Goal: Understand process/instructions: Learn how to perform a task or action

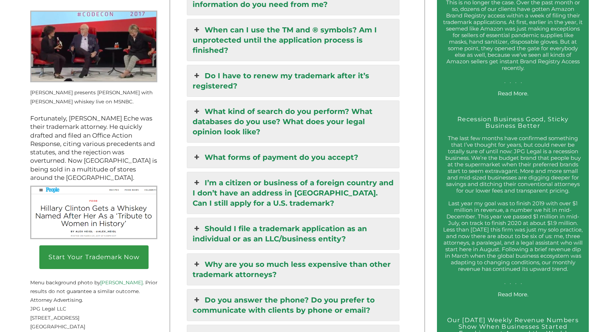
scroll to position [1019, 0]
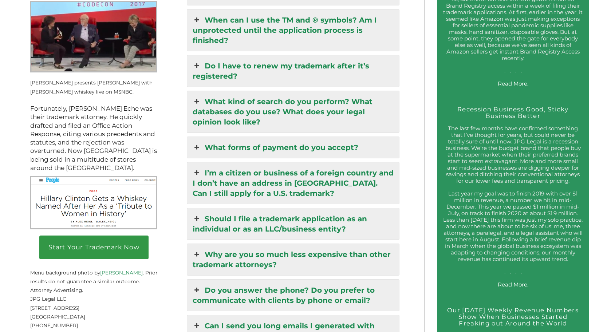
click at [200, 214] on icon at bounding box center [196, 219] width 8 height 10
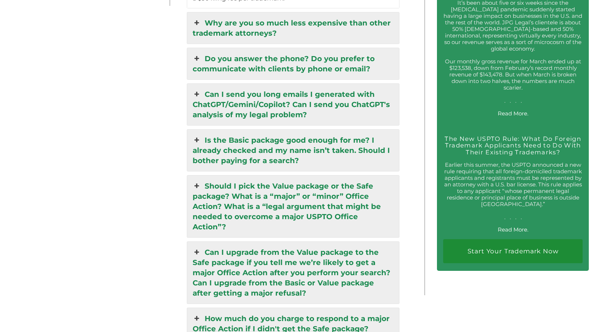
scroll to position [1388, 0]
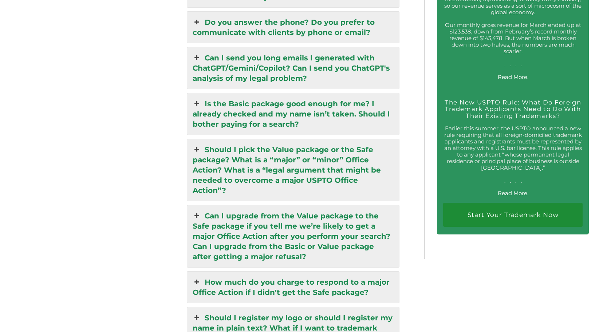
click at [198, 211] on icon at bounding box center [196, 216] width 8 height 10
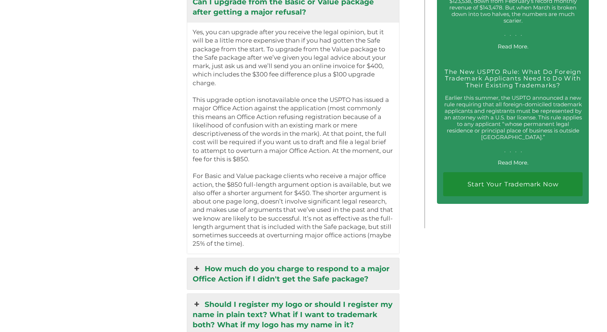
scroll to position [1429, 0]
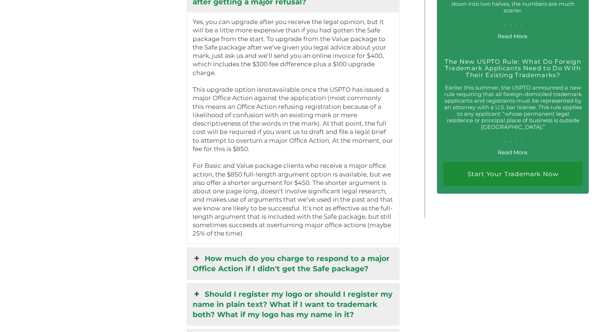
click at [197, 253] on icon at bounding box center [196, 258] width 8 height 10
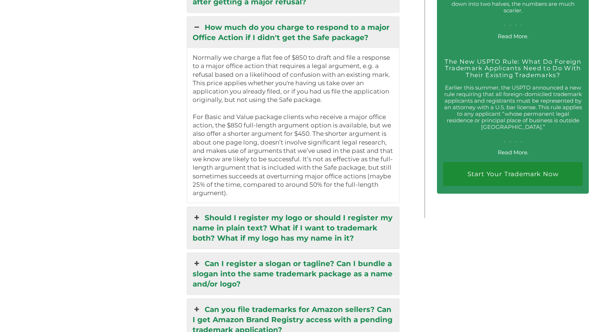
click at [196, 213] on icon at bounding box center [196, 218] width 8 height 10
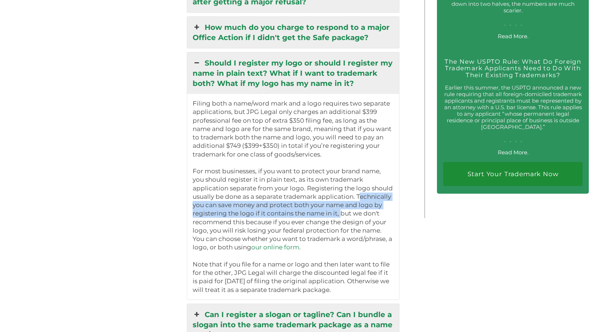
drag, startPoint x: 326, startPoint y: 190, endPoint x: 305, endPoint y: 203, distance: 25.2
click at [305, 203] on p "Filing both a name/word mark and a logo requires two separate applications, but…" at bounding box center [292, 196] width 201 height 195
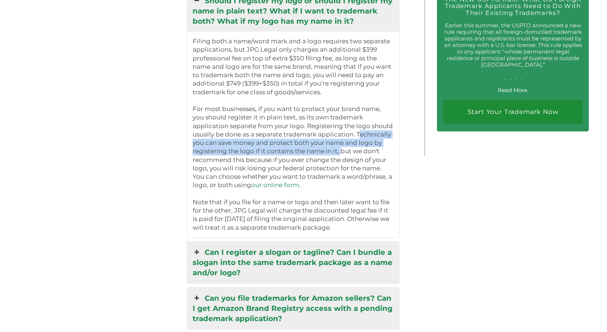
scroll to position [1502, 0]
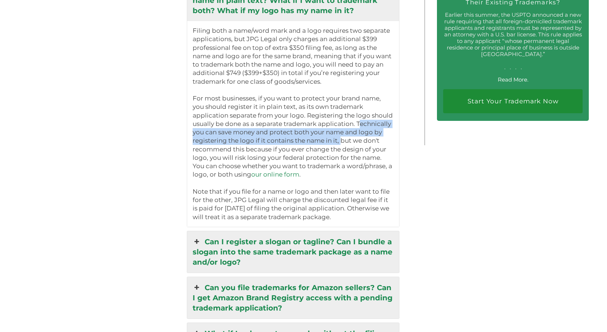
click at [197, 237] on icon at bounding box center [196, 242] width 8 height 10
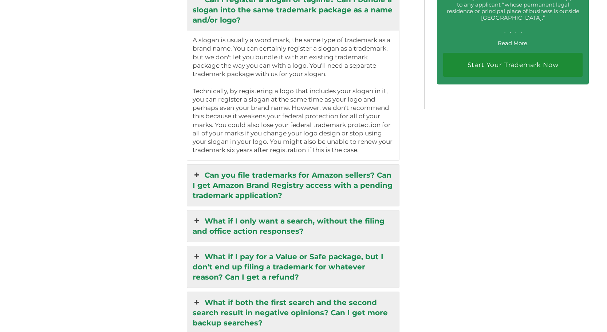
scroll to position [1575, 0]
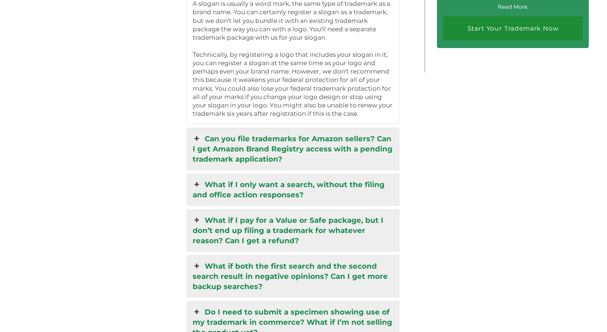
click at [196, 179] on icon at bounding box center [196, 184] width 8 height 10
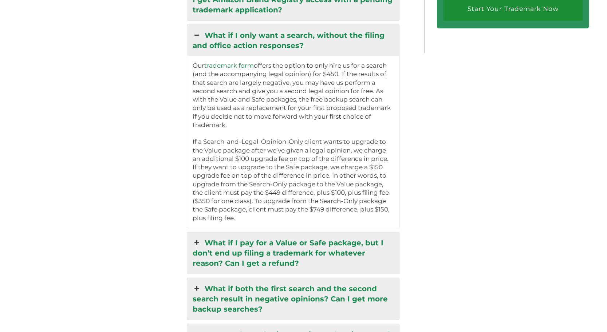
scroll to position [1611, 0]
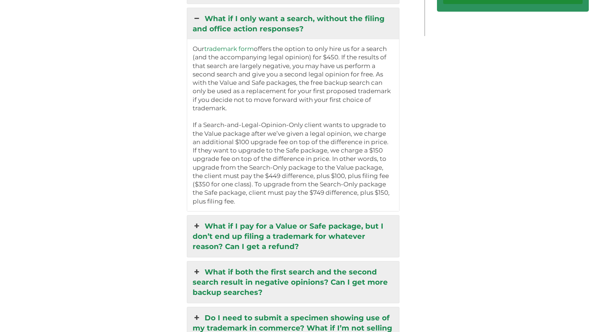
click at [197, 221] on icon at bounding box center [196, 226] width 8 height 10
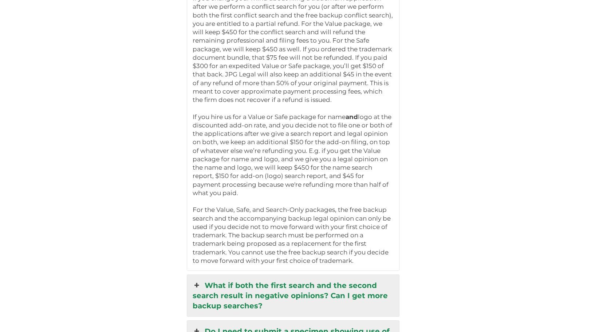
scroll to position [1720, 0]
